Goal: Task Accomplishment & Management: Complete application form

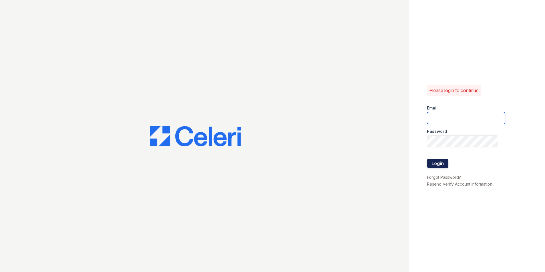
type input "[EMAIL_ADDRESS][DOMAIN_NAME]"
click at [443, 164] on button "Login" at bounding box center [437, 163] width 21 height 9
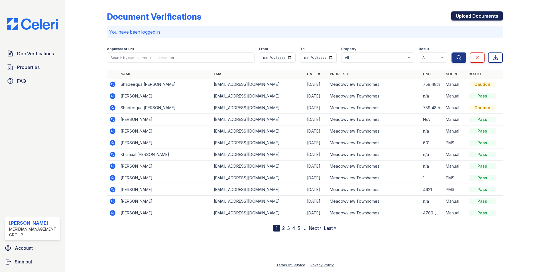
click at [466, 17] on link "Upload Documents" at bounding box center [477, 15] width 52 height 9
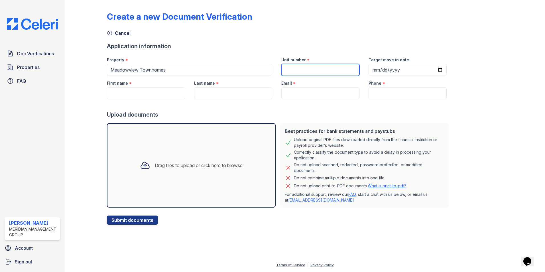
click at [320, 70] on input "Unit number" at bounding box center [321, 70] width 78 height 12
type input "n/a"
click at [304, 89] on input "Email" at bounding box center [321, 93] width 78 height 12
paste input "[EMAIL_ADDRESS][DOMAIN_NAME]"
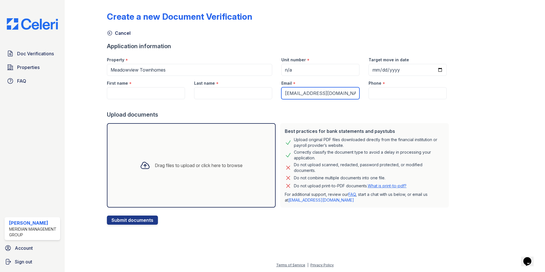
type input "[EMAIL_ADDRESS][DOMAIN_NAME]"
click at [406, 93] on input "Phone" at bounding box center [408, 93] width 78 height 12
click at [369, 92] on input "Phone" at bounding box center [408, 93] width 78 height 12
paste input "[PHONE_NUMBER]"
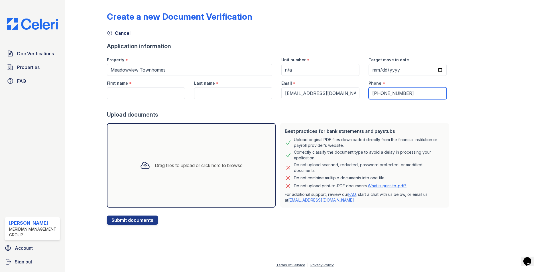
type input "[PHONE_NUMBER]"
click at [146, 91] on input "First name" at bounding box center [146, 93] width 78 height 12
click at [157, 92] on input "First name" at bounding box center [146, 93] width 78 height 12
paste input "[PERSON_NAME]"
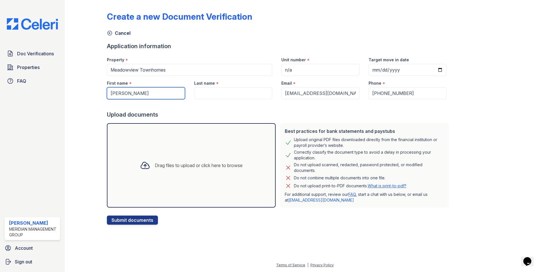
type input "[PERSON_NAME]"
click at [222, 94] on input "Last name" at bounding box center [233, 93] width 78 height 12
paste input "[PERSON_NAME]"
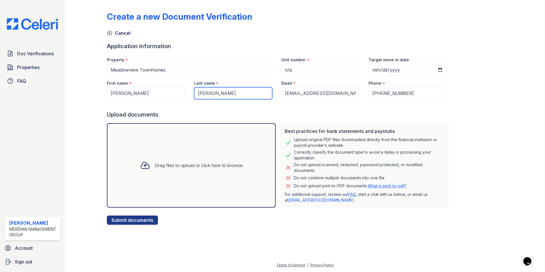
type input "[PERSON_NAME]"
click at [223, 167] on div "Drag files to upload or click here to browse" at bounding box center [199, 165] width 88 height 7
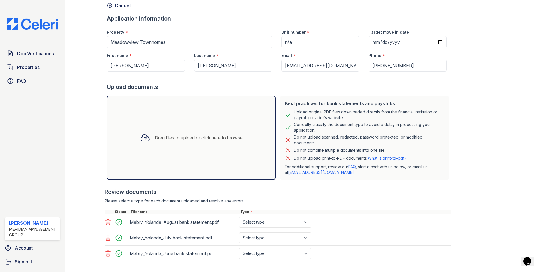
scroll to position [57, 0]
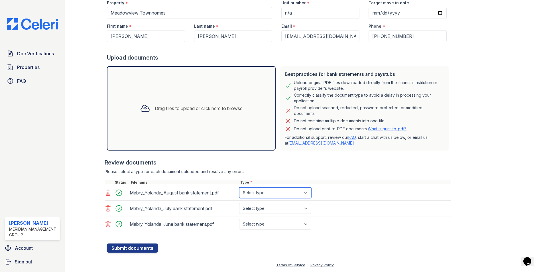
click at [264, 193] on select "Select type Paystub Bank Statement Offer Letter Tax Documents Benefit Award Let…" at bounding box center [275, 192] width 72 height 11
click at [266, 193] on select "Select type Paystub Bank Statement Offer Letter Tax Documents Benefit Award Let…" at bounding box center [275, 192] width 72 height 11
select select "bank_statement"
click at [239, 187] on select "Select type Paystub Bank Statement Offer Letter Tax Documents Benefit Award Let…" at bounding box center [275, 192] width 72 height 11
click at [270, 208] on select "Select type Paystub Bank Statement Offer Letter Tax Documents Benefit Award Let…" at bounding box center [275, 208] width 72 height 11
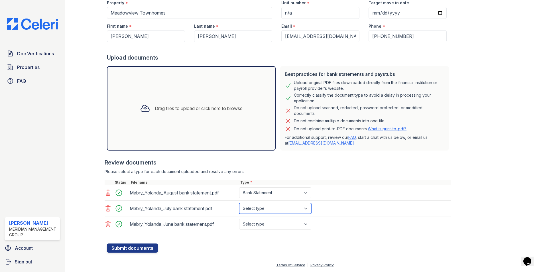
select select "bank_statement"
click at [239, 203] on select "Select type Paystub Bank Statement Offer Letter Tax Documents Benefit Award Let…" at bounding box center [275, 208] width 72 height 11
click at [269, 225] on select "Select type Paystub Bank Statement Offer Letter Tax Documents Benefit Award Let…" at bounding box center [275, 224] width 72 height 11
select select "bank_statement"
click at [239, 219] on select "Select type Paystub Bank Statement Offer Letter Tax Documents Benefit Award Let…" at bounding box center [275, 224] width 72 height 11
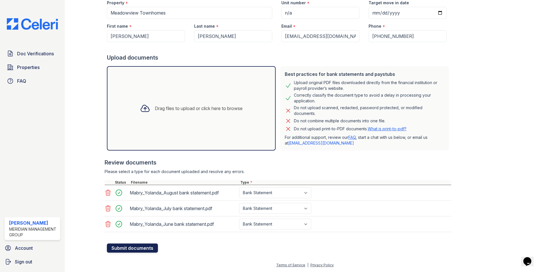
click at [143, 250] on button "Submit documents" at bounding box center [132, 248] width 51 height 9
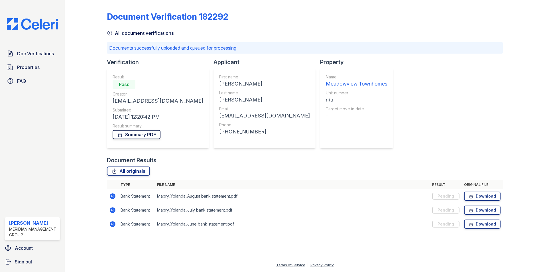
click at [136, 133] on link "Summary PDF" at bounding box center [137, 134] width 48 height 9
